Goal: Information Seeking & Learning: Learn about a topic

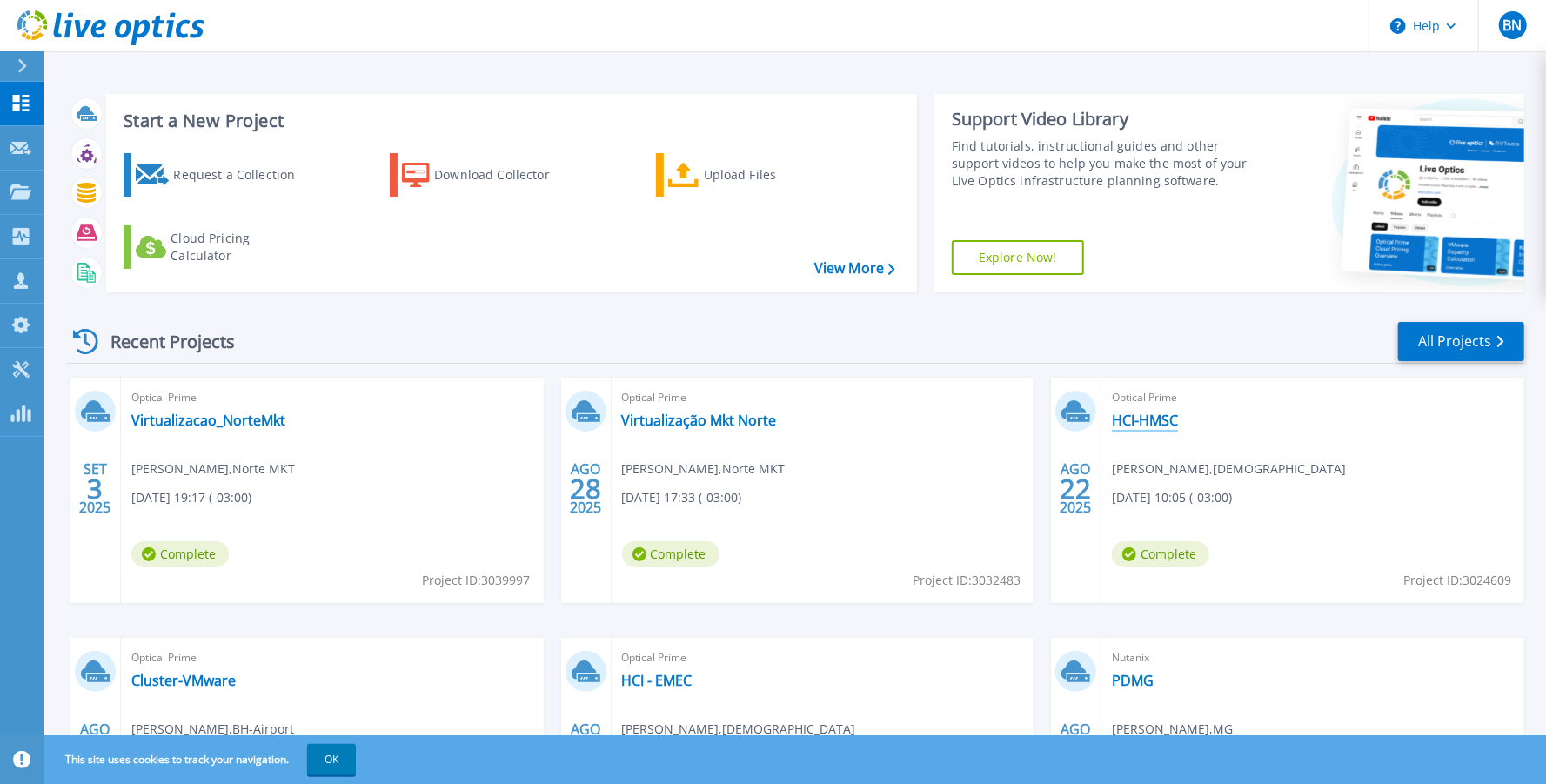
click at [1161, 426] on link "HCI-HMSC" at bounding box center [1145, 419] width 66 height 17
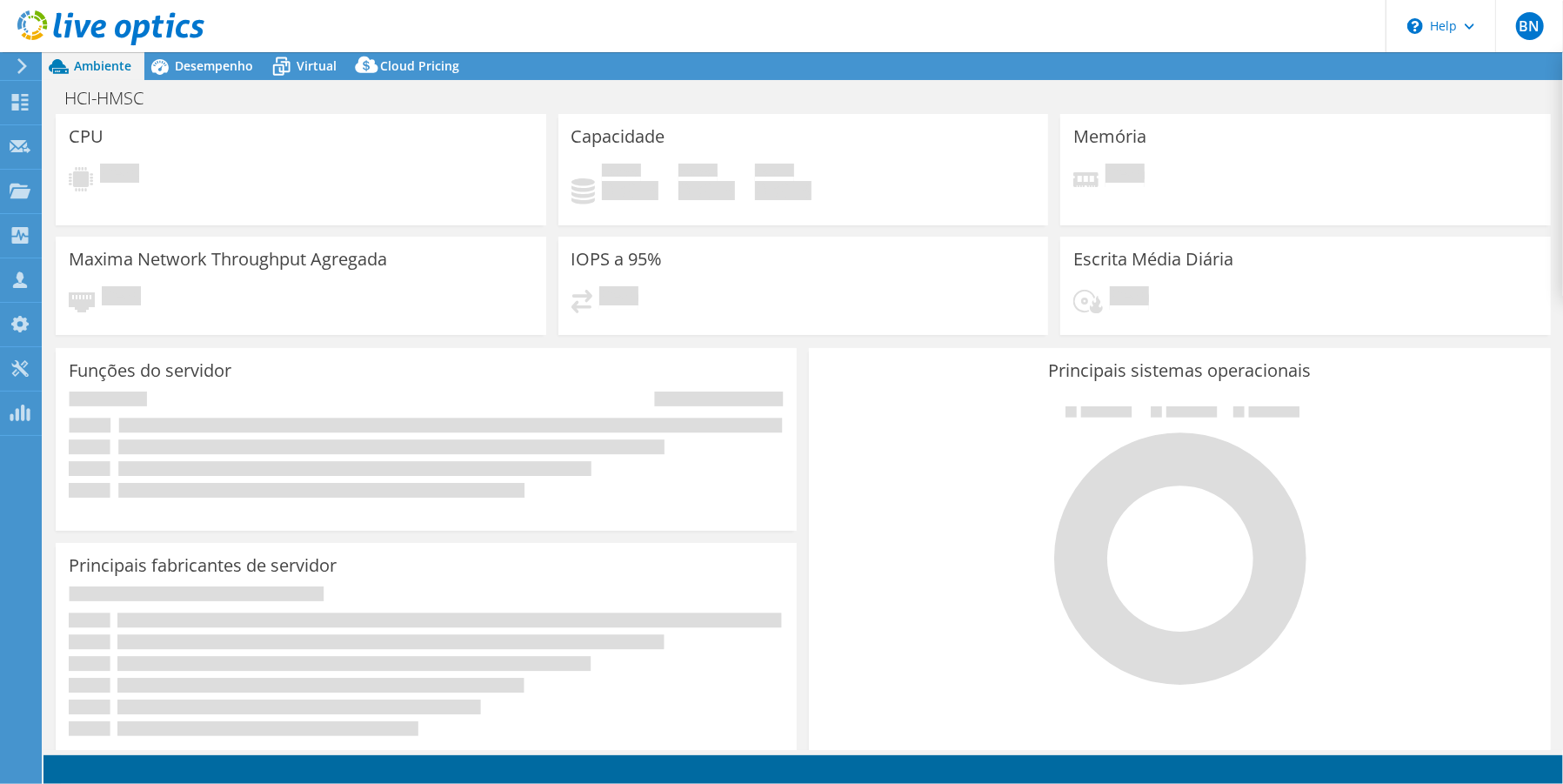
select select "USEast"
select select "USD"
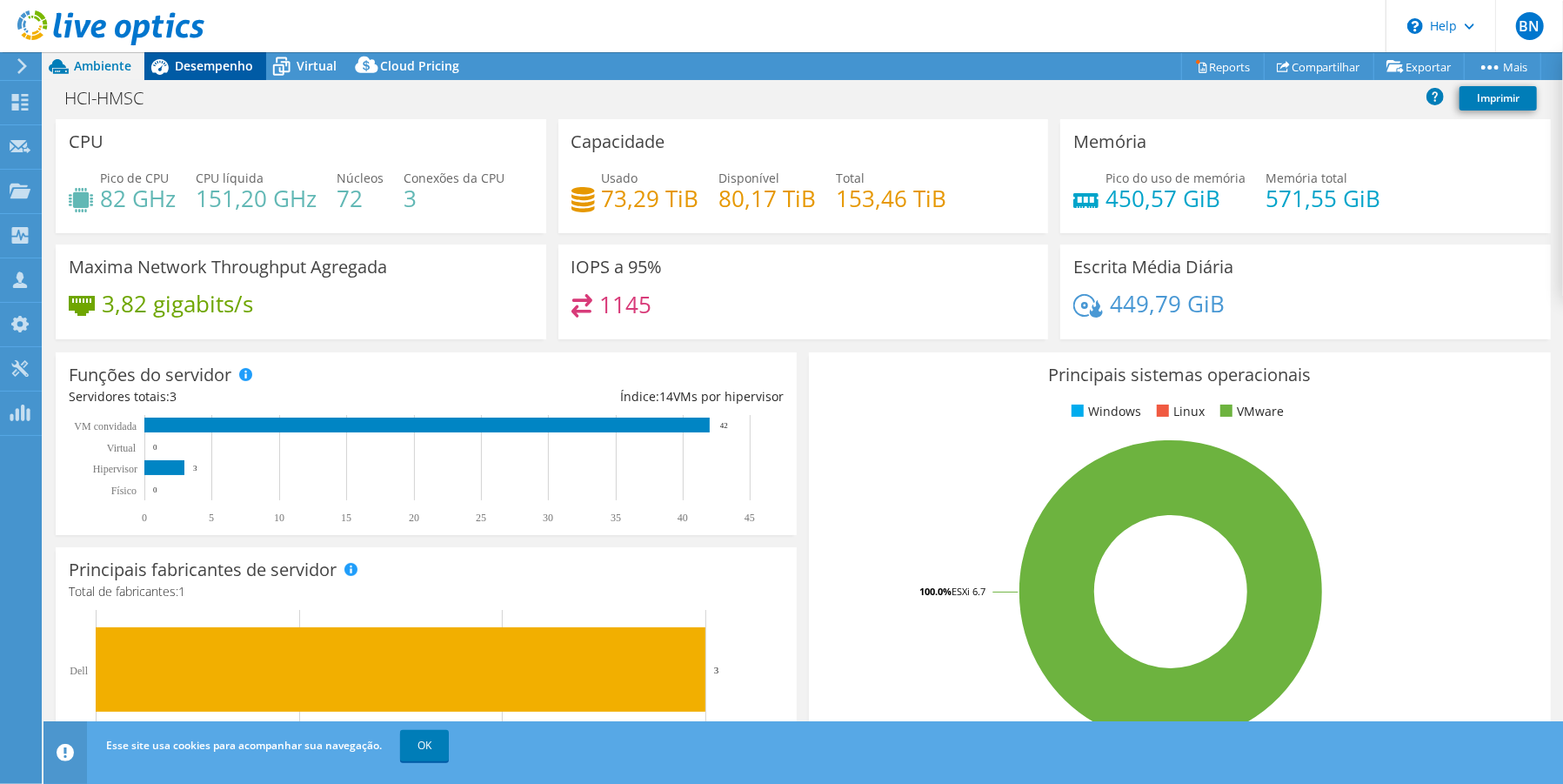
click at [181, 64] on span "Desempenho" at bounding box center [214, 65] width 78 height 16
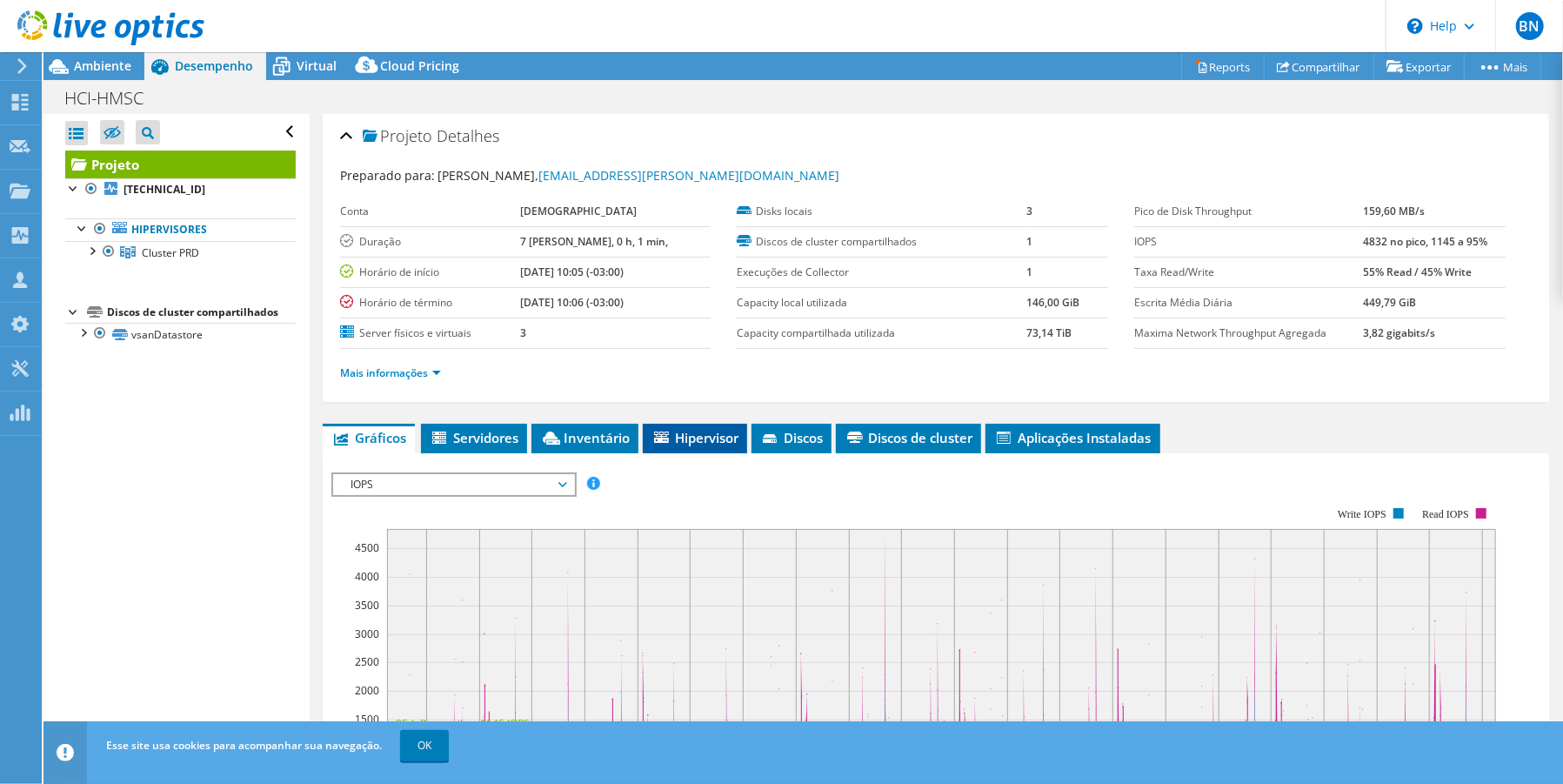
click at [673, 435] on span "Hipervisor" at bounding box center [695, 437] width 87 height 17
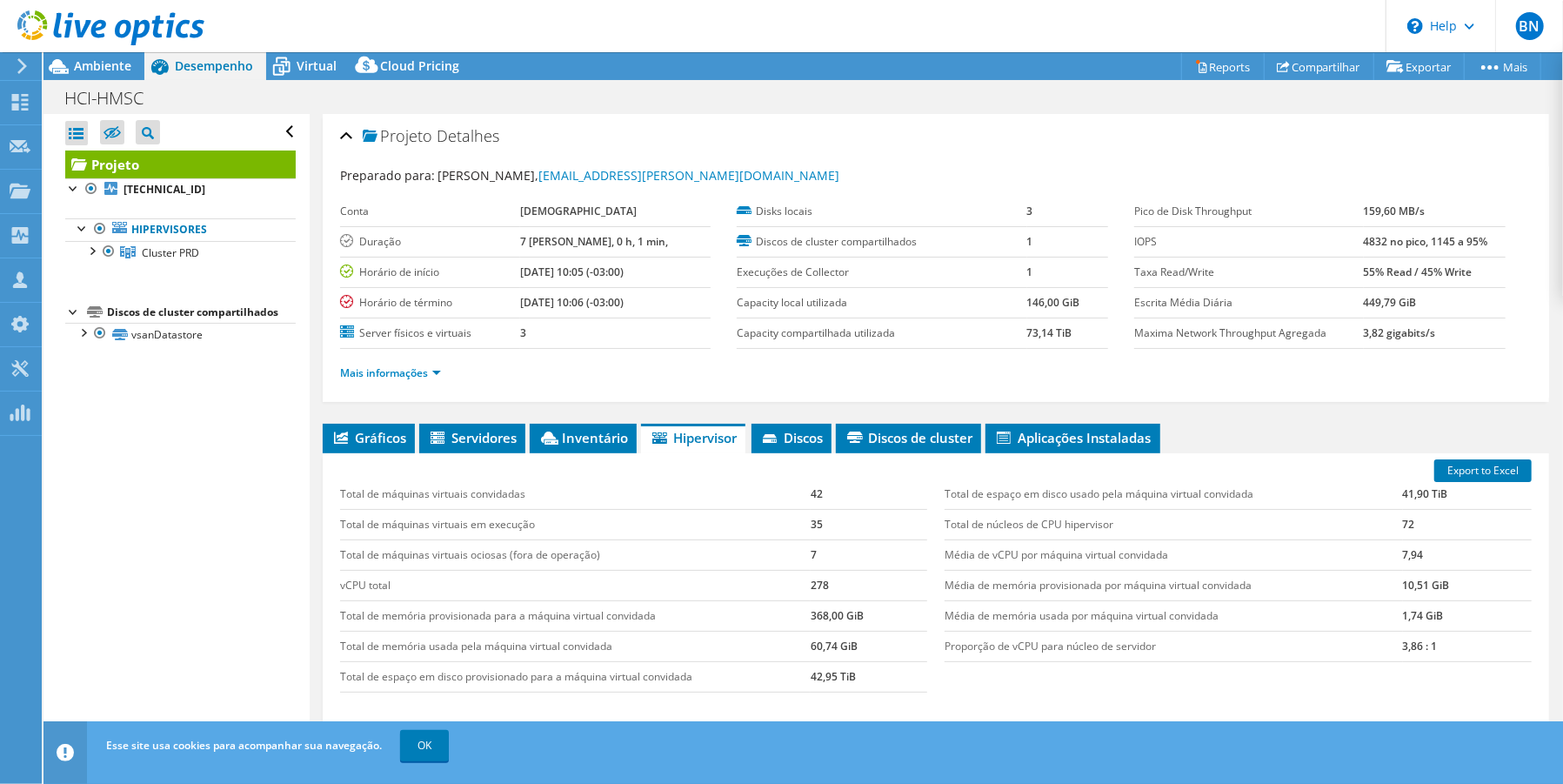
click at [256, 633] on div "Abrir Todos Fechar Todos Ocultar nós excluídos Filtro de árvore do projeto" at bounding box center [176, 432] width 265 height 636
click at [87, 259] on div at bounding box center [91, 250] width 17 height 17
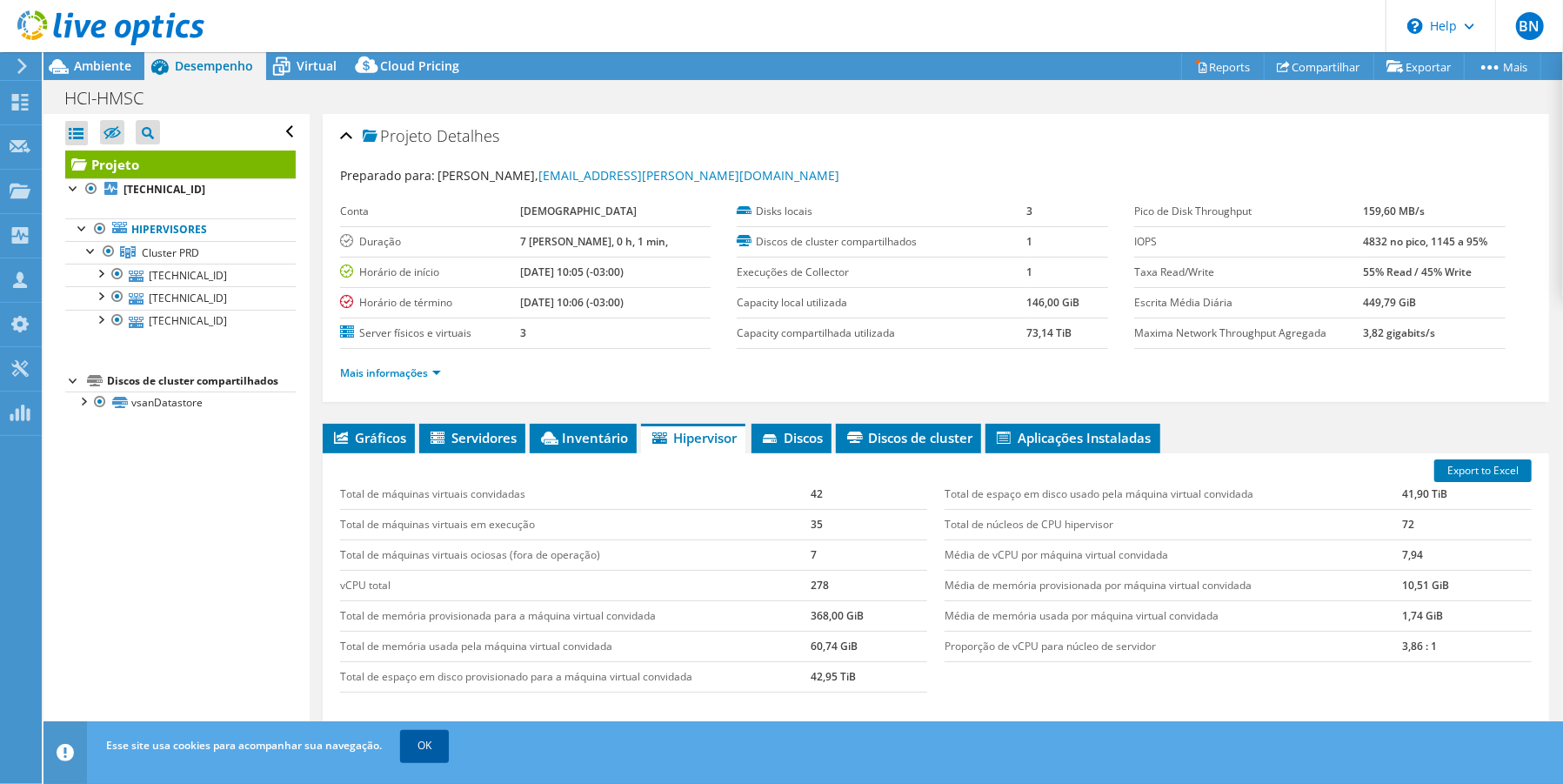
click at [432, 749] on link "OK" at bounding box center [425, 745] width 49 height 32
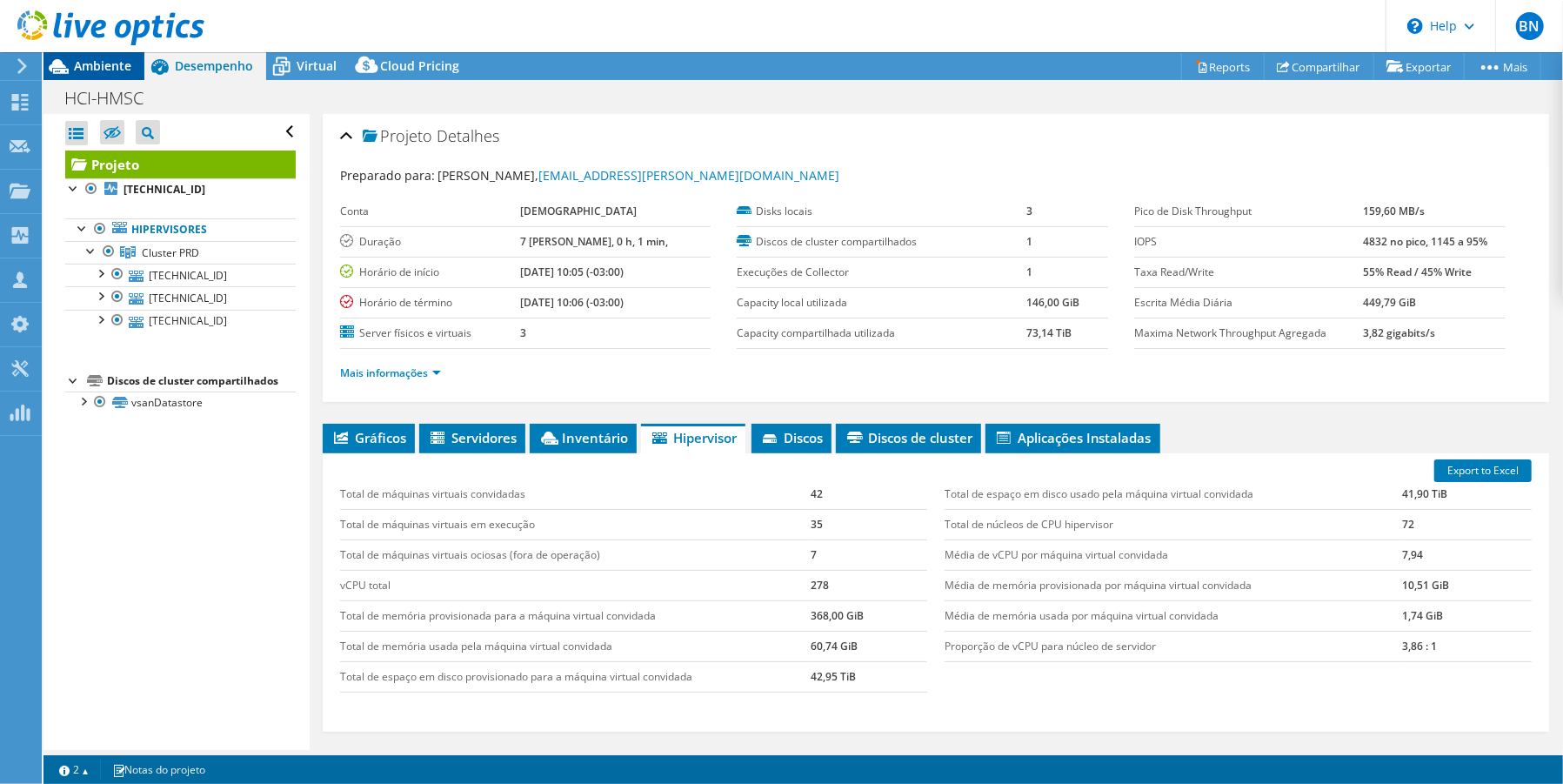
click at [115, 68] on span "Ambiente" at bounding box center [102, 65] width 57 height 16
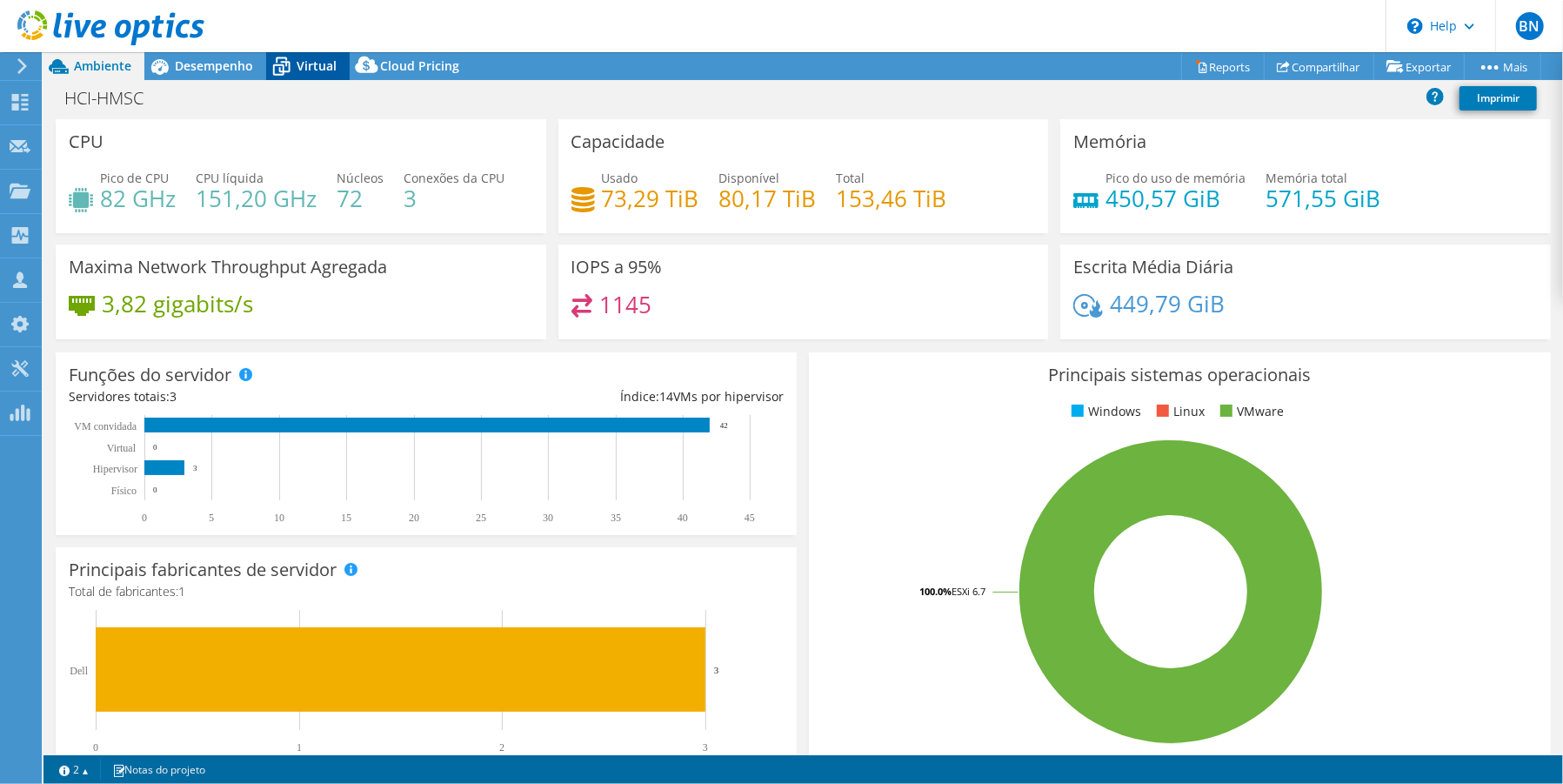
click at [297, 55] on div "Virtual" at bounding box center [308, 66] width 84 height 28
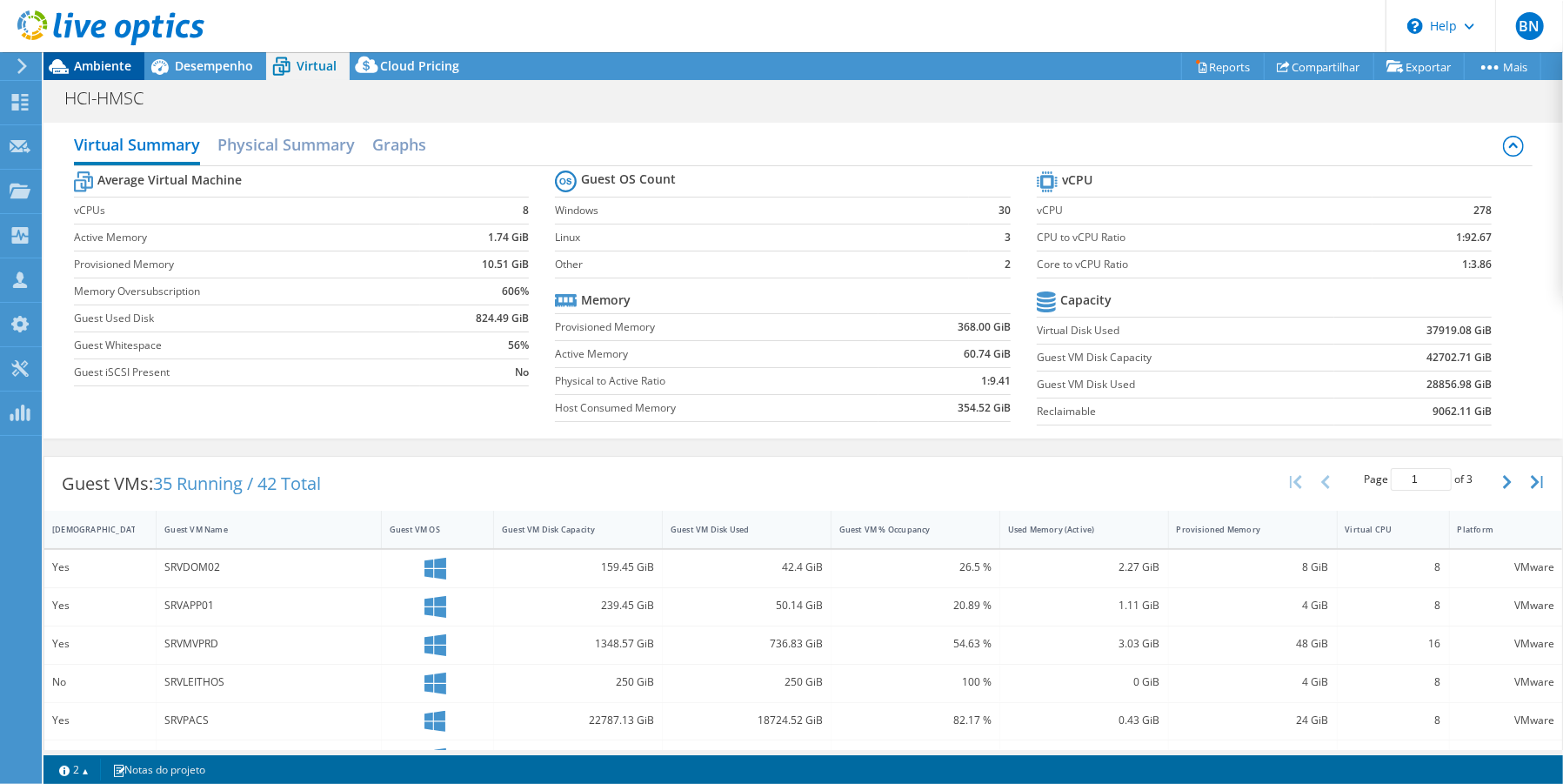
click at [76, 67] on span "Ambiente" at bounding box center [102, 65] width 57 height 16
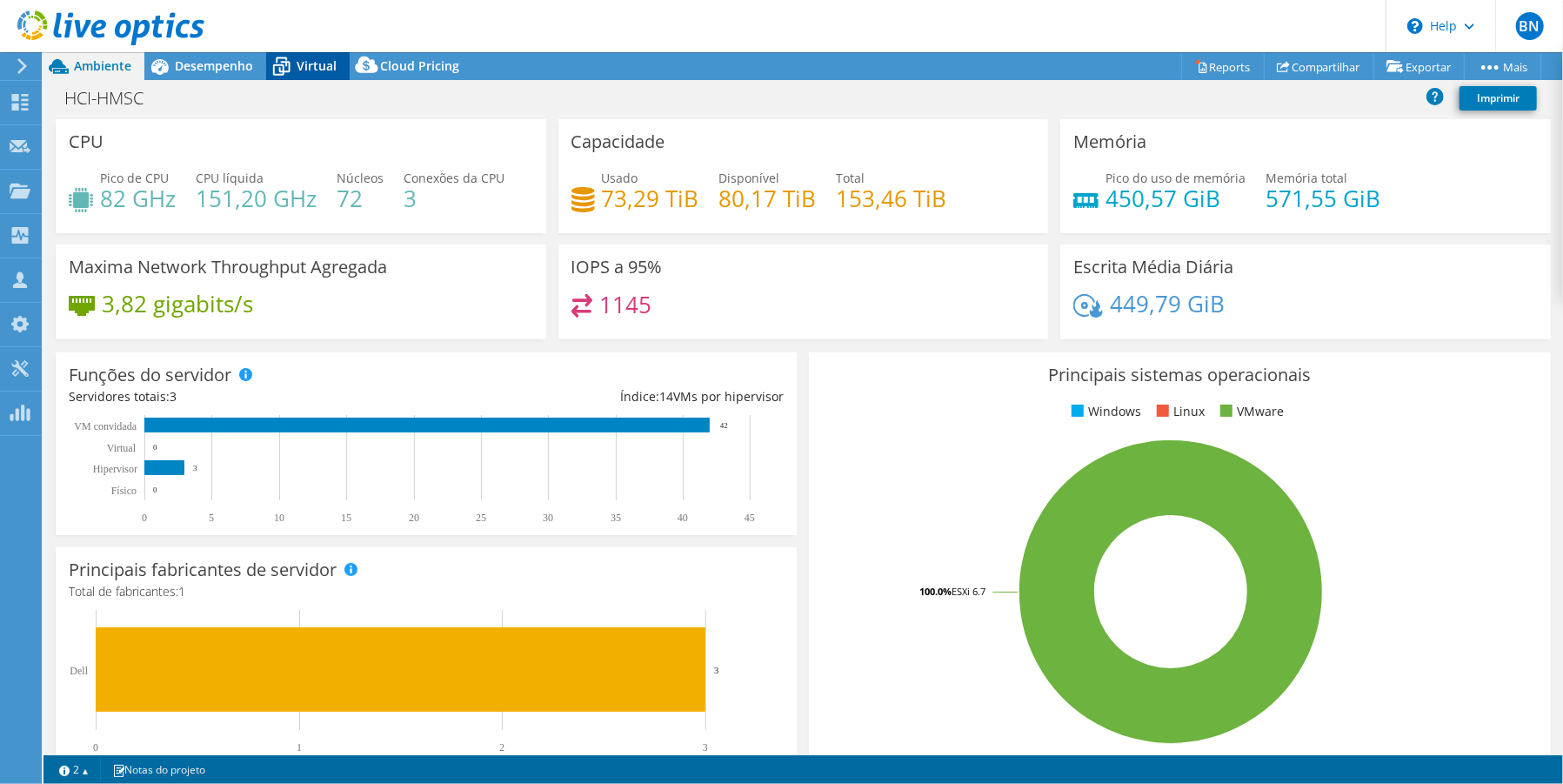
click at [335, 64] on span "Virtual" at bounding box center [317, 65] width 40 height 16
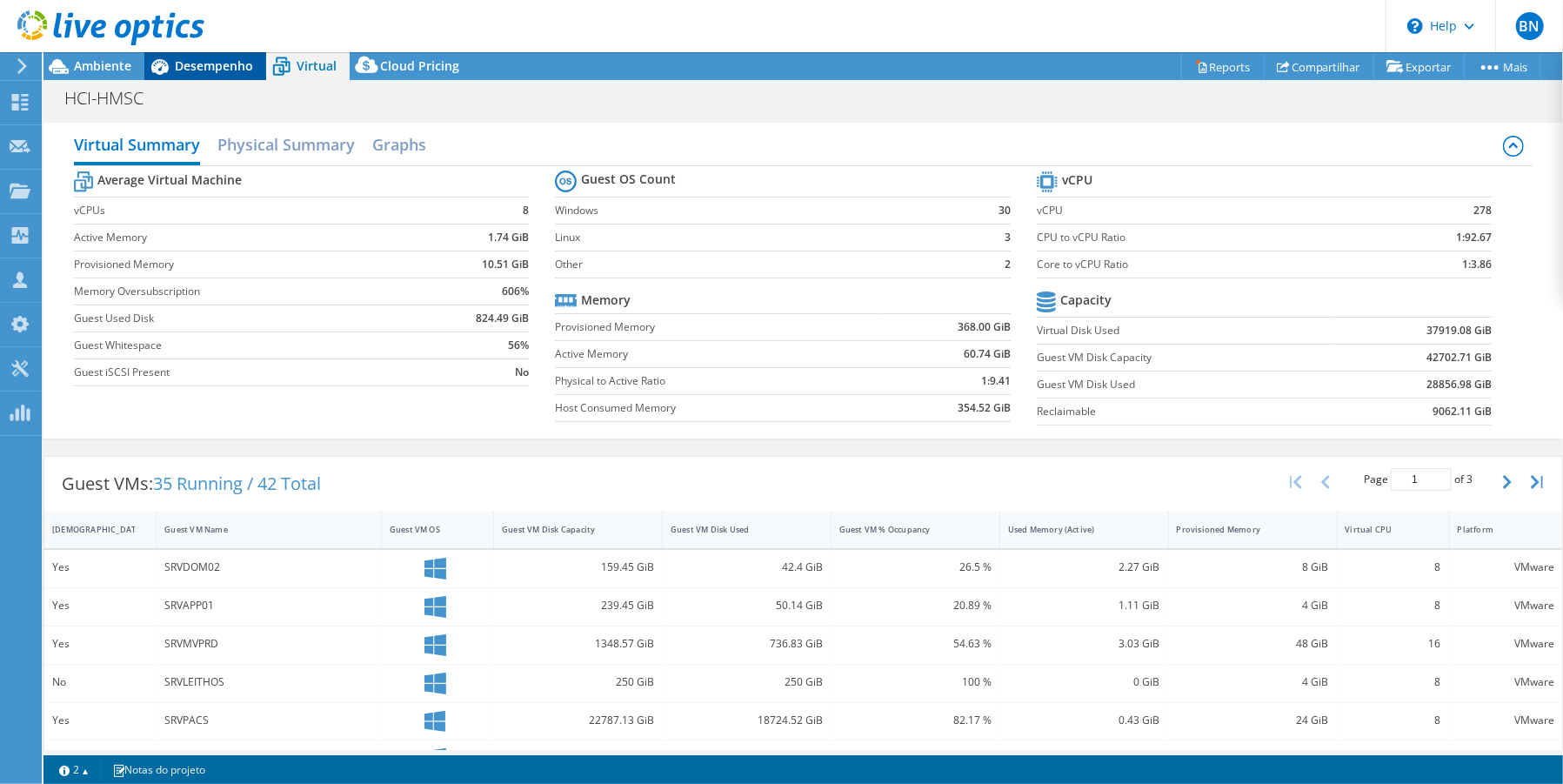
click at [186, 64] on span "Desempenho" at bounding box center [214, 65] width 78 height 16
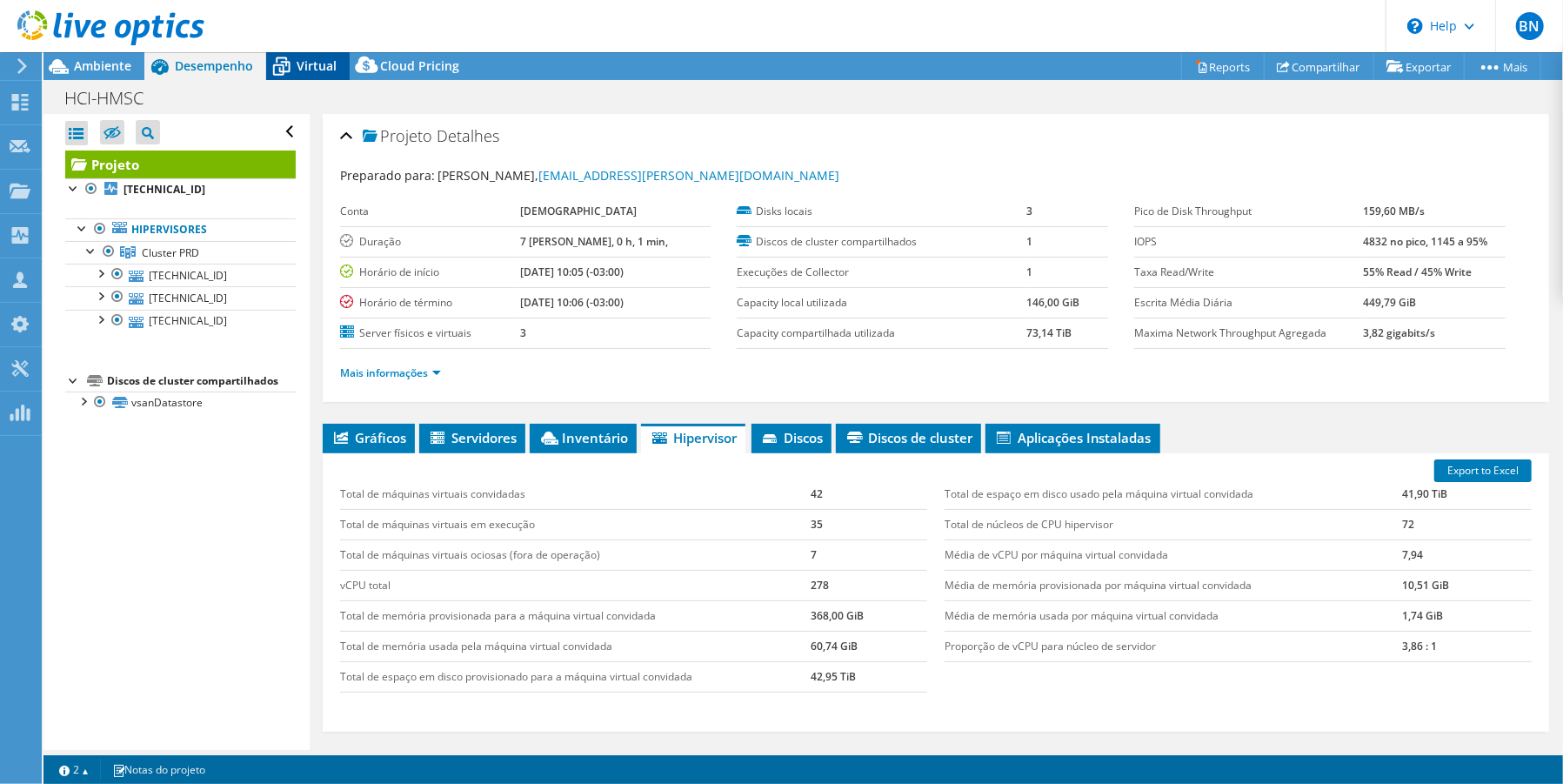
click at [310, 71] on span "Virtual" at bounding box center [317, 65] width 40 height 16
